Goal: Task Accomplishment & Management: Manage account settings

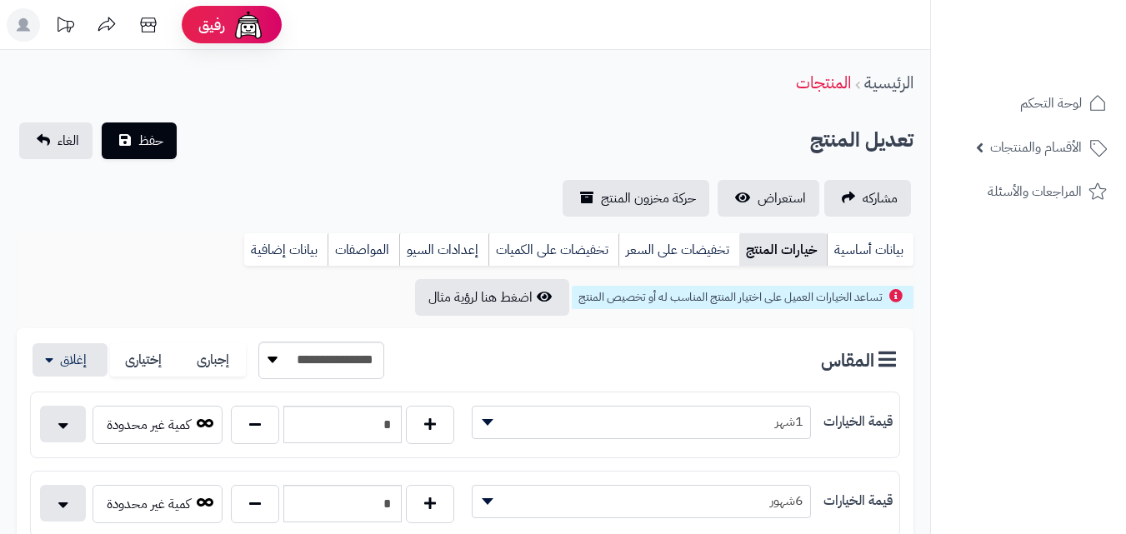
scroll to position [405, 0]
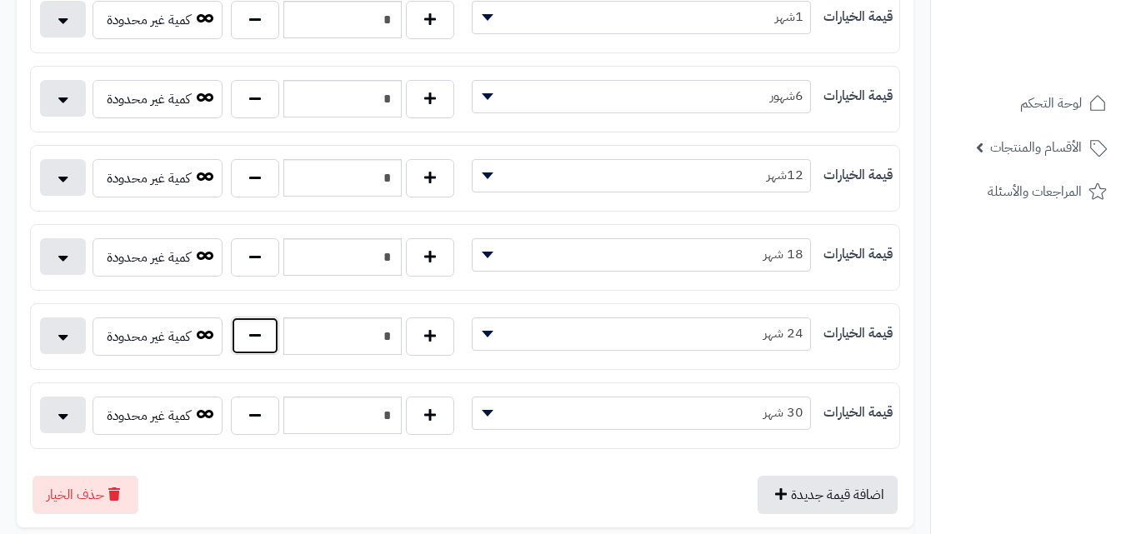
click at [257, 326] on button "button" at bounding box center [255, 336] width 48 height 38
type input "*"
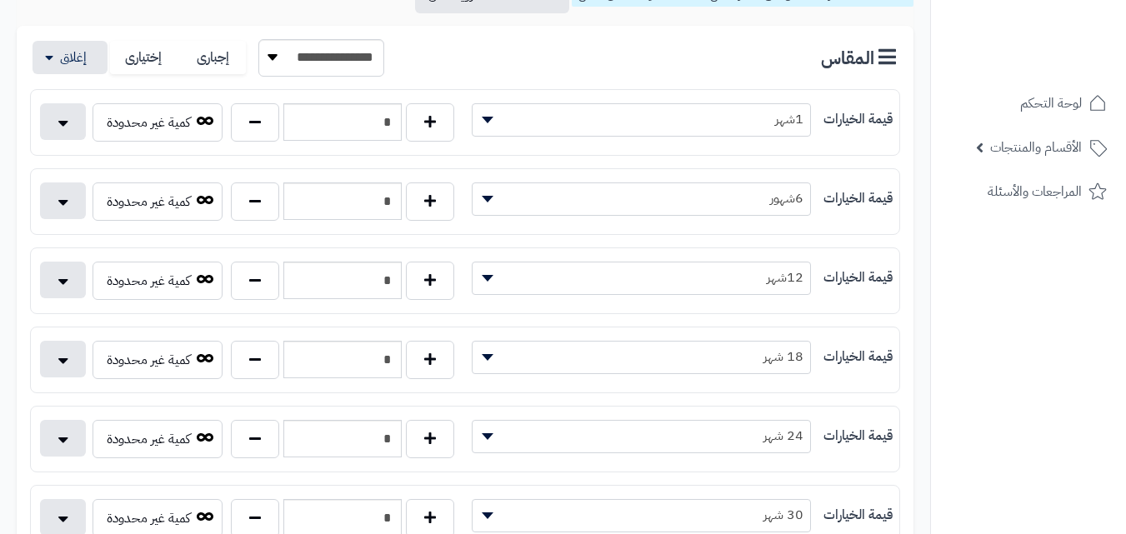
scroll to position [0, 0]
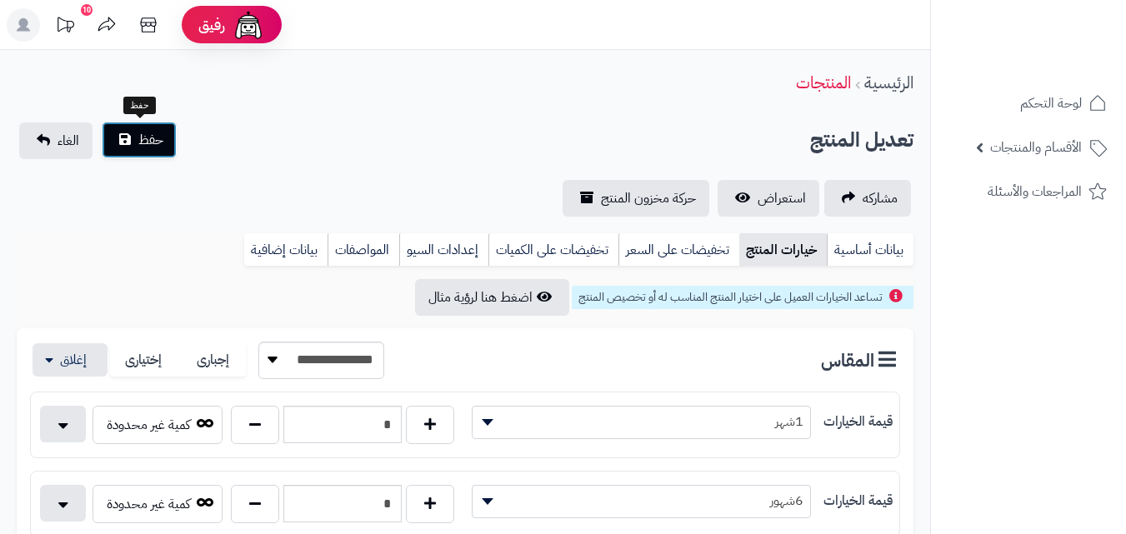
click at [158, 143] on span "حفظ" at bounding box center [150, 140] width 25 height 20
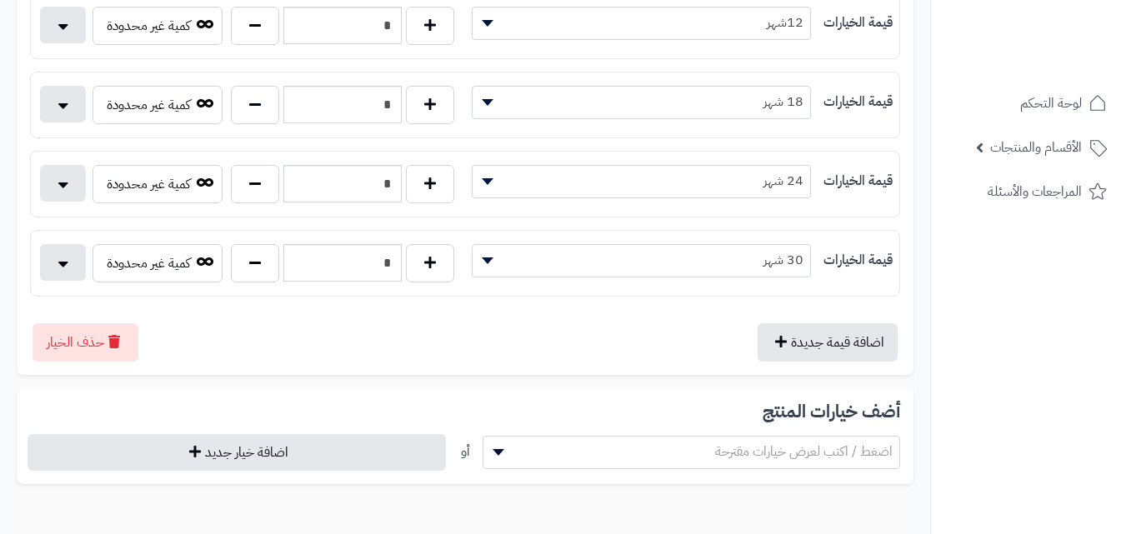
scroll to position [544, 0]
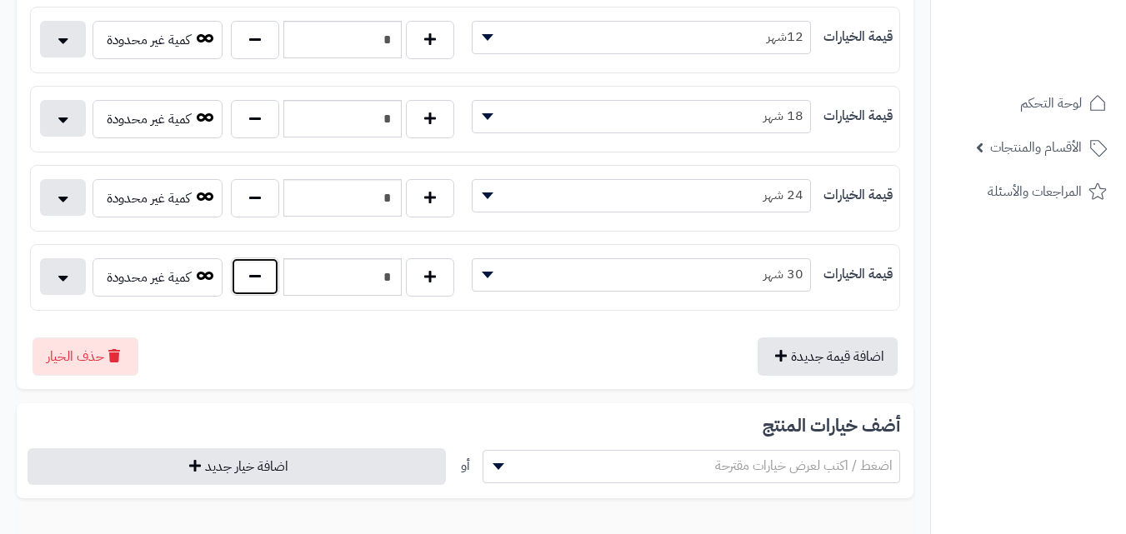
click at [267, 283] on button "button" at bounding box center [255, 277] width 48 height 38
type input "*"
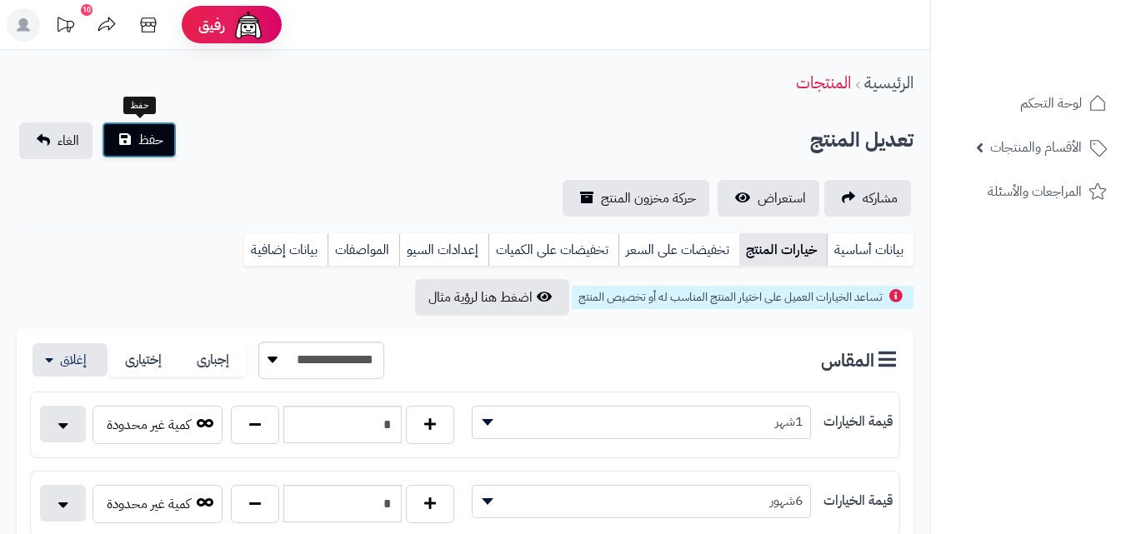
click at [166, 143] on button "حفظ" at bounding box center [139, 140] width 75 height 37
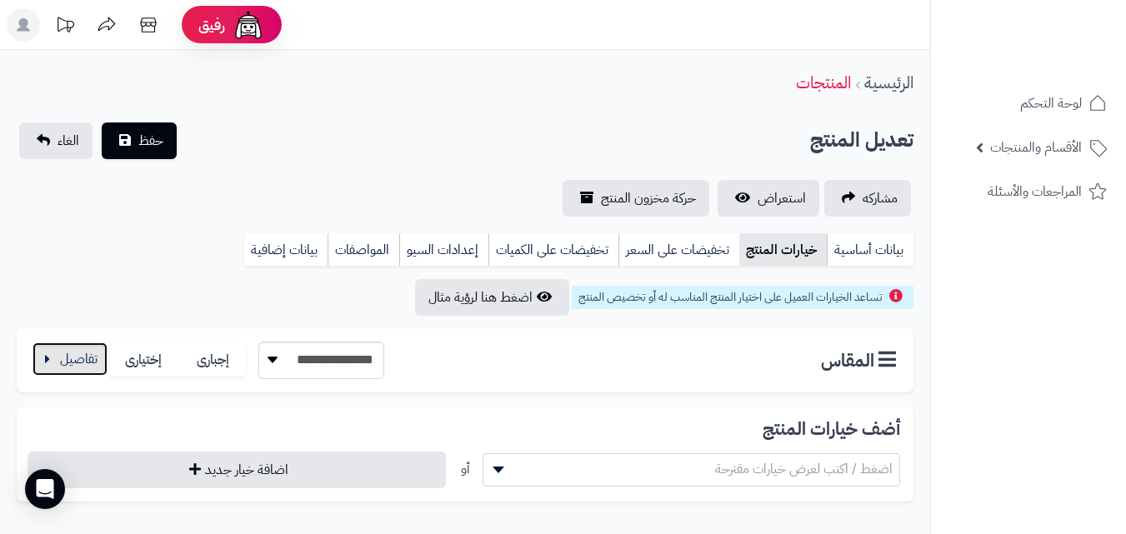
click at [45, 348] on button "button" at bounding box center [70, 359] width 75 height 33
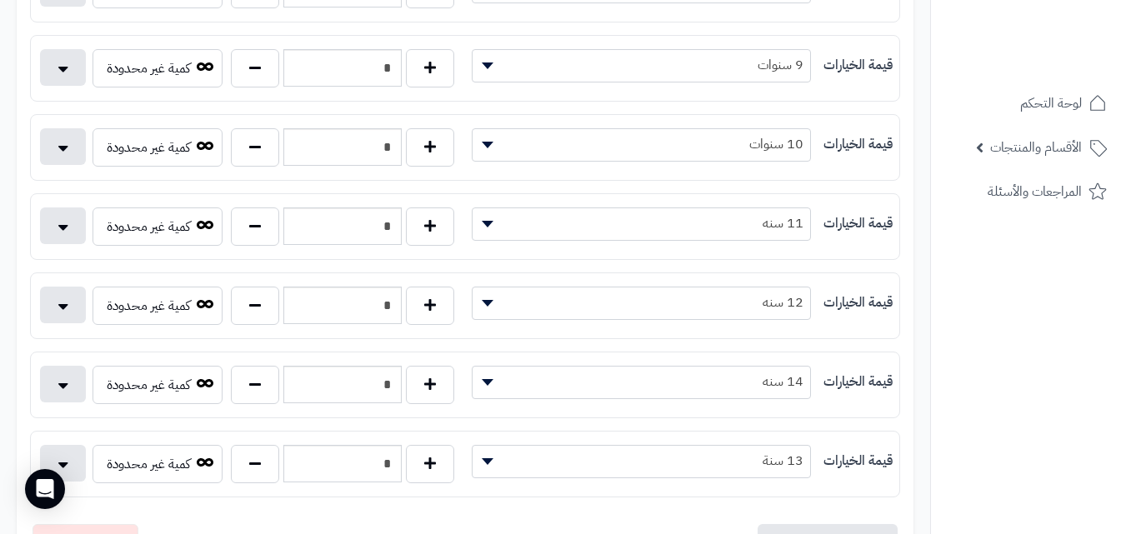
scroll to position [909, 0]
